Goal: Check status: Check status

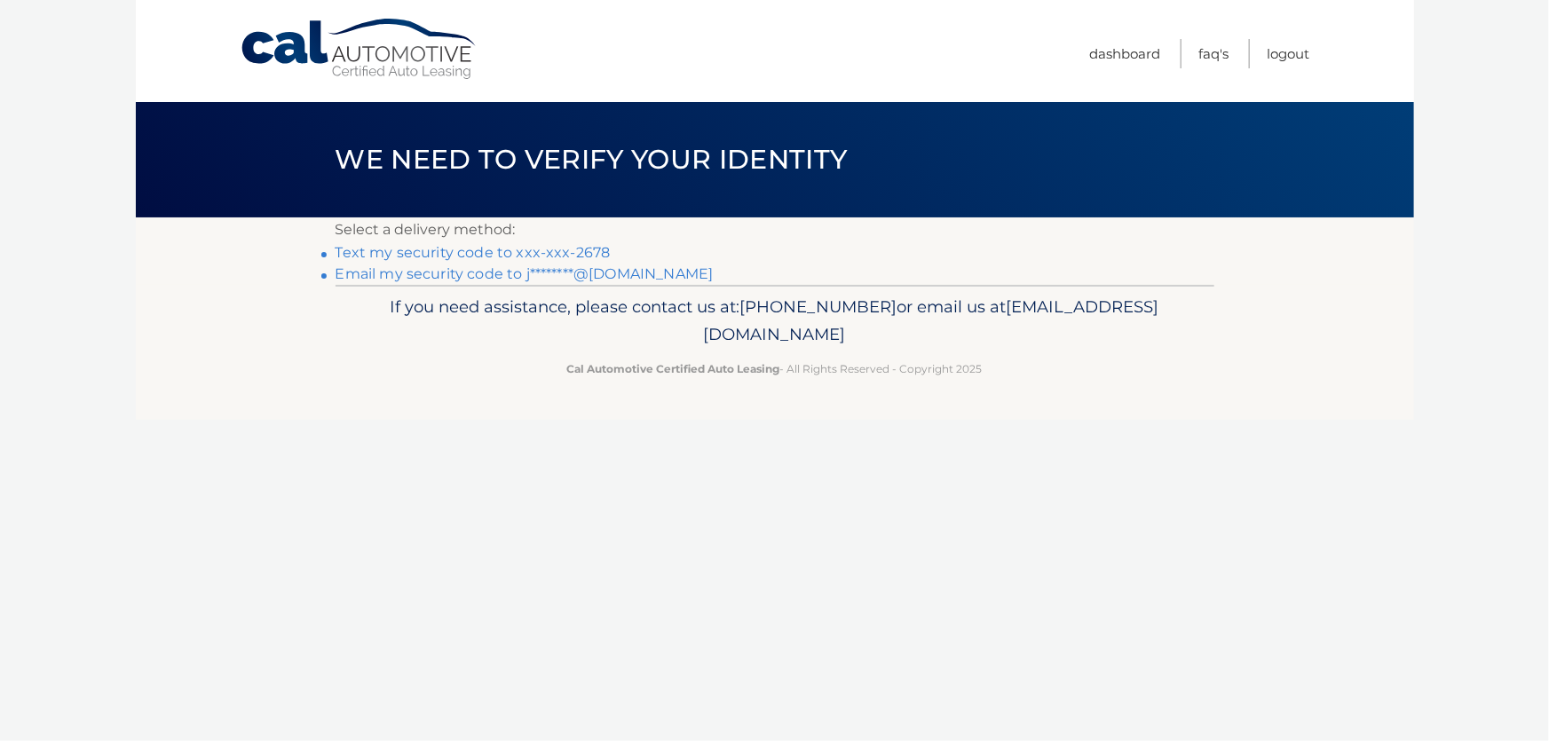
click at [560, 249] on link "Text my security code to xxx-xxx-2678" at bounding box center [473, 252] width 275 height 17
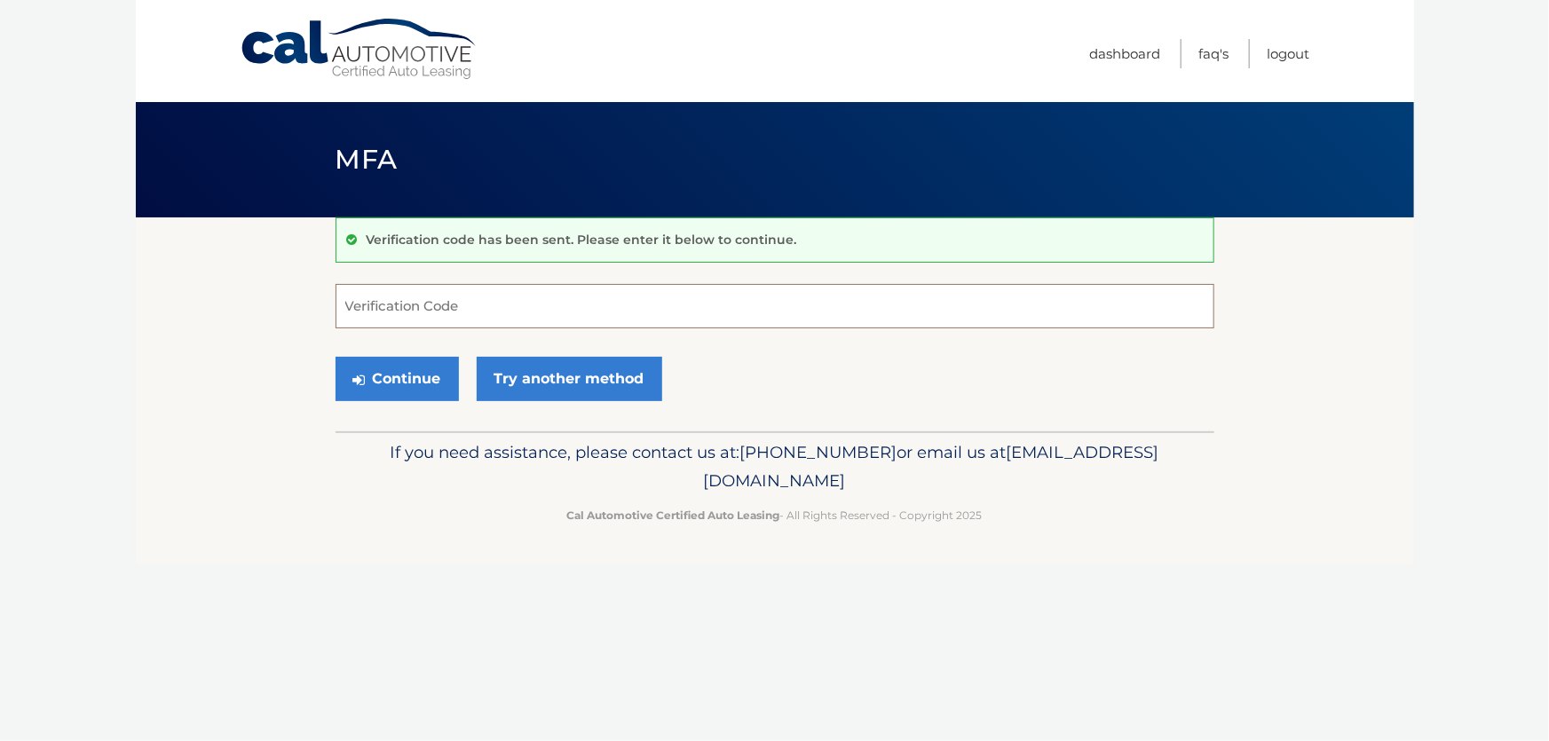
click at [446, 312] on input "Verification Code" at bounding box center [775, 306] width 879 height 44
type input "260618"
click at [396, 376] on button "Continue" at bounding box center [397, 379] width 123 height 44
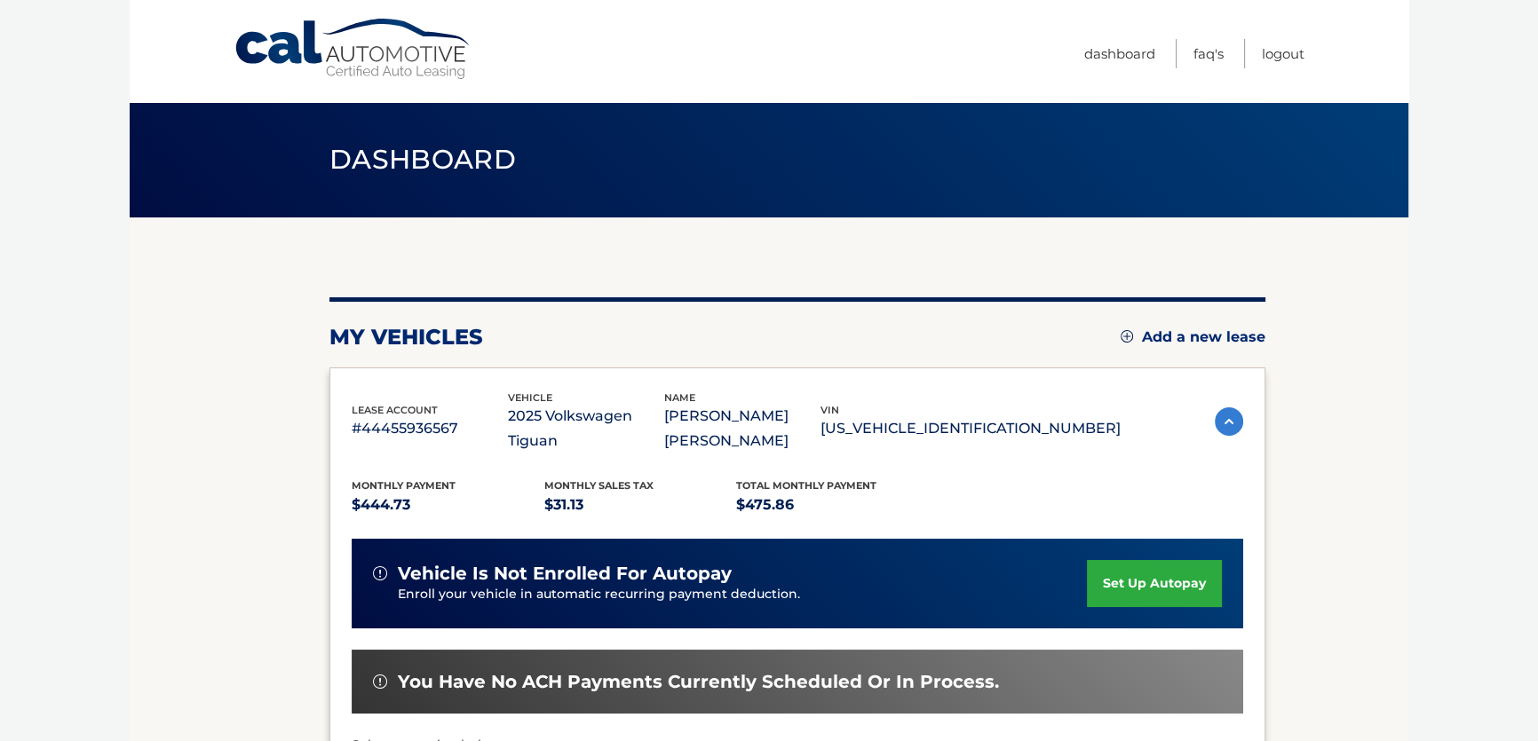
scroll to position [161, 0]
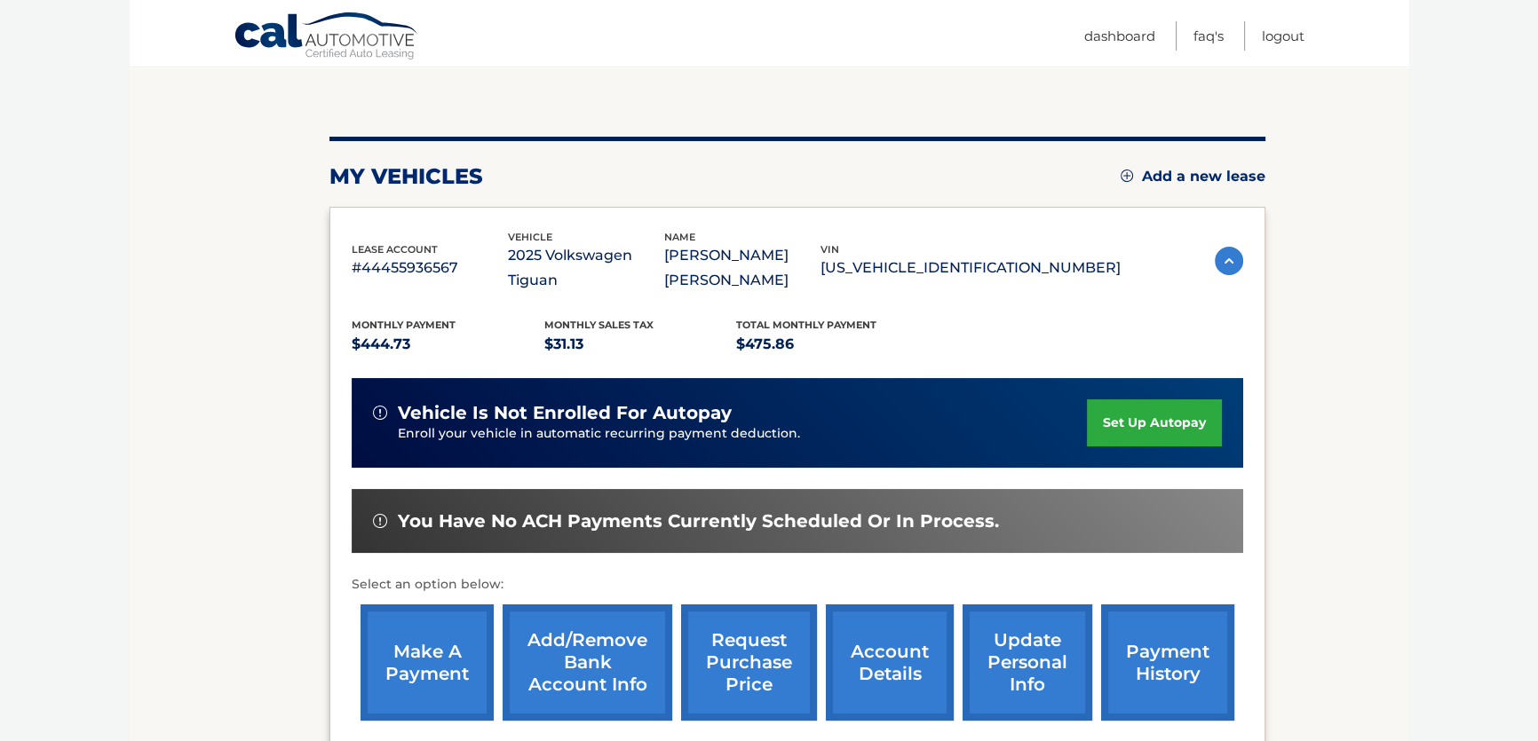
click at [1145, 664] on link "payment history" at bounding box center [1167, 663] width 133 height 116
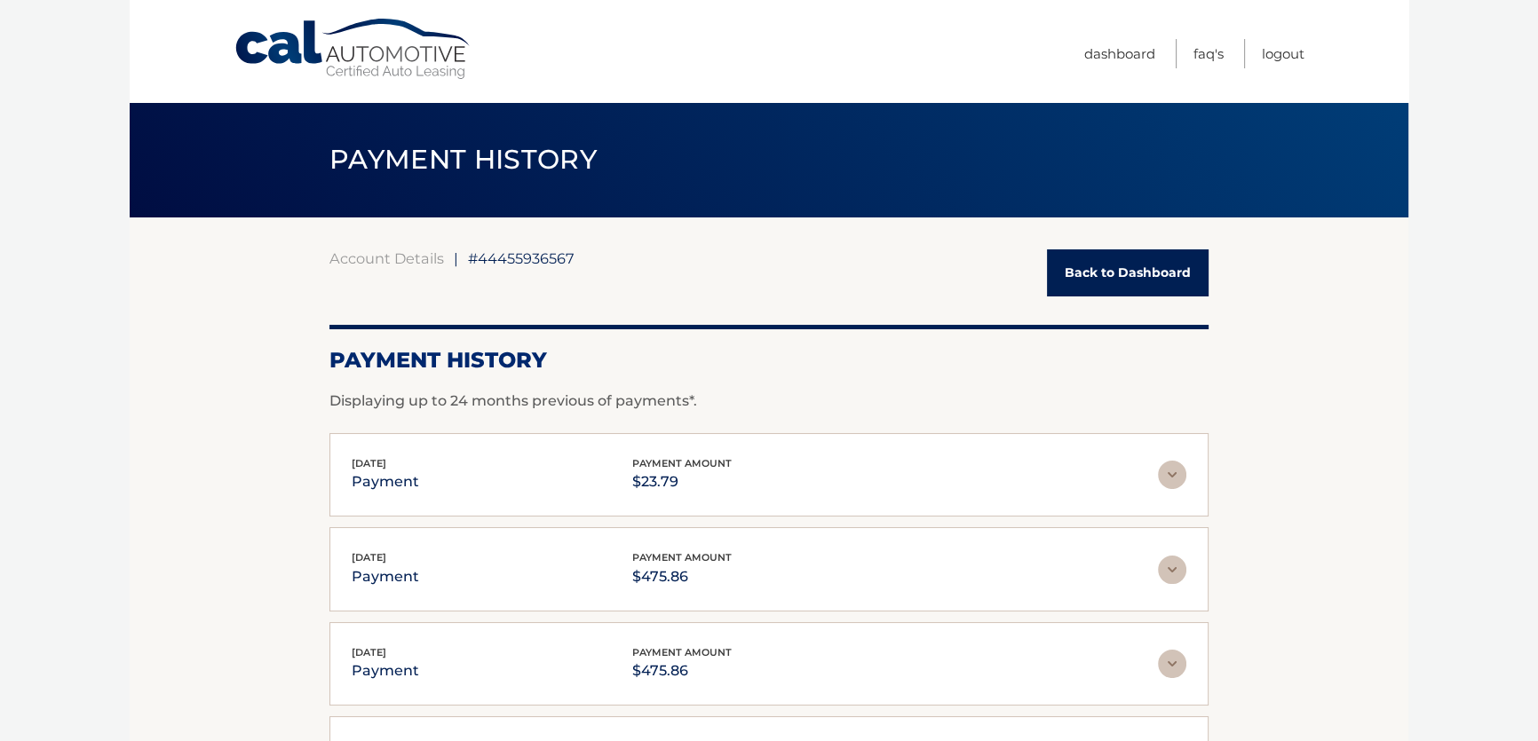
click at [1090, 265] on link "Back to Dashboard" at bounding box center [1128, 273] width 162 height 47
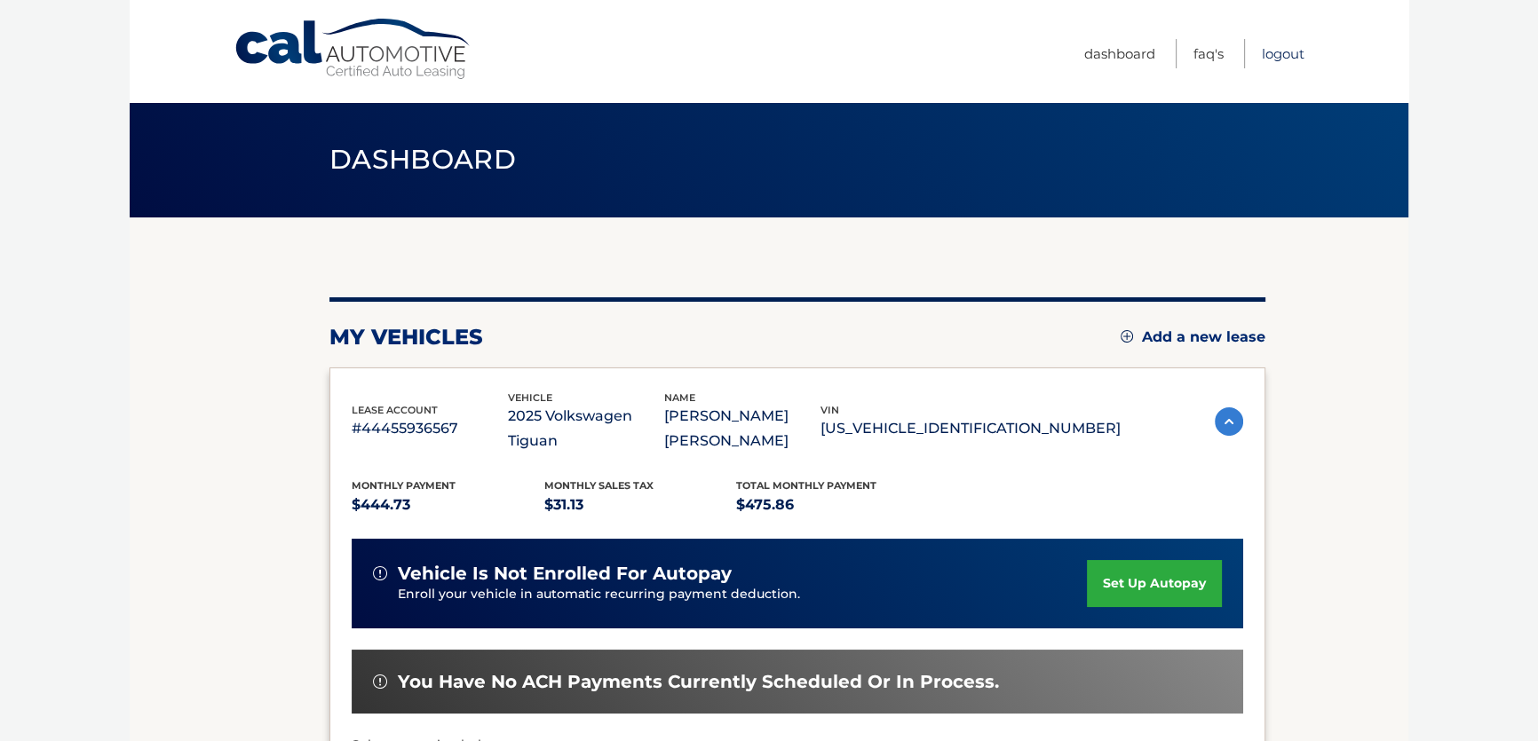
click at [1279, 54] on link "Logout" at bounding box center [1283, 53] width 43 height 29
